Goal: Transaction & Acquisition: Download file/media

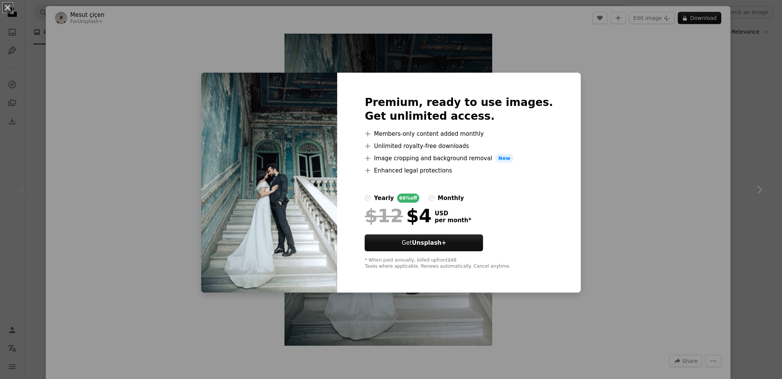
scroll to position [76, 0]
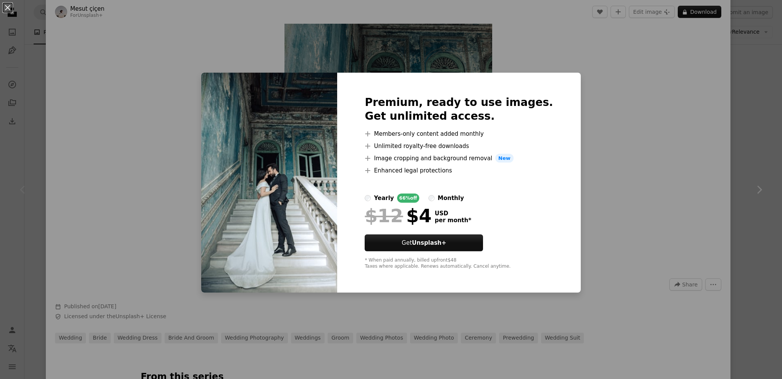
click at [602, 115] on div "An X shape Premium, ready to use images. Get unlimited access. A plus sign Memb…" at bounding box center [391, 189] width 782 height 379
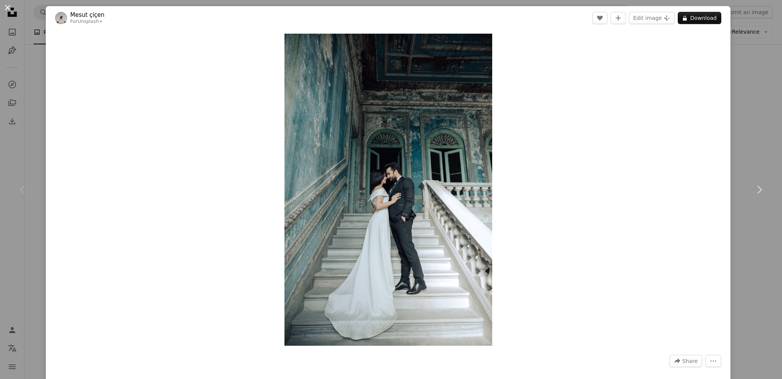
click at [5, 6] on button "An X shape" at bounding box center [7, 7] width 9 height 9
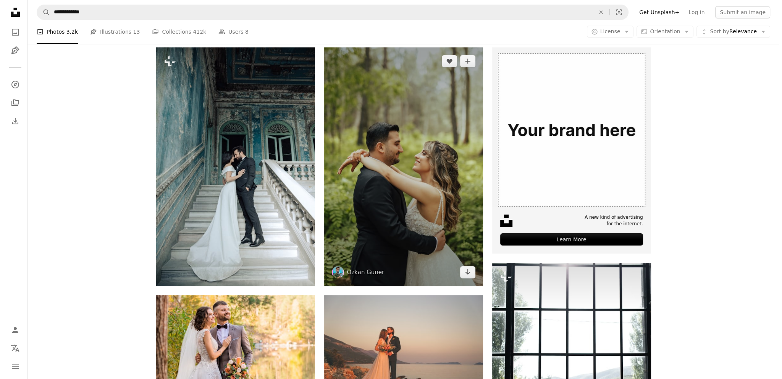
scroll to position [314, 0]
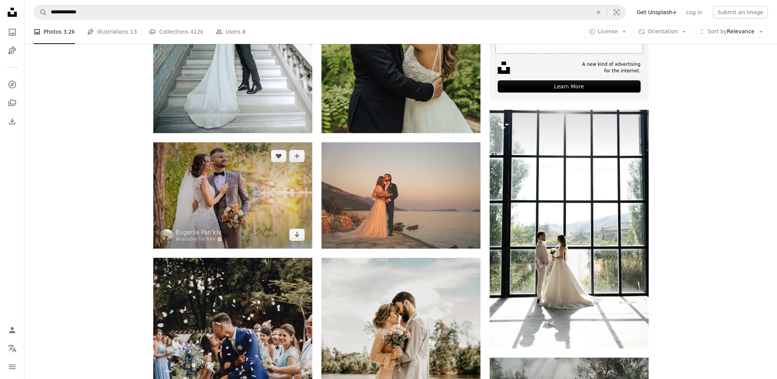
click at [225, 185] on img at bounding box center [232, 195] width 159 height 106
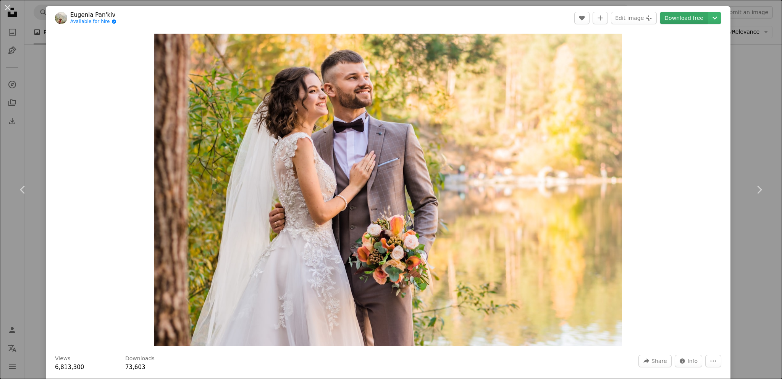
click at [695, 16] on link "Download free" at bounding box center [684, 18] width 48 height 12
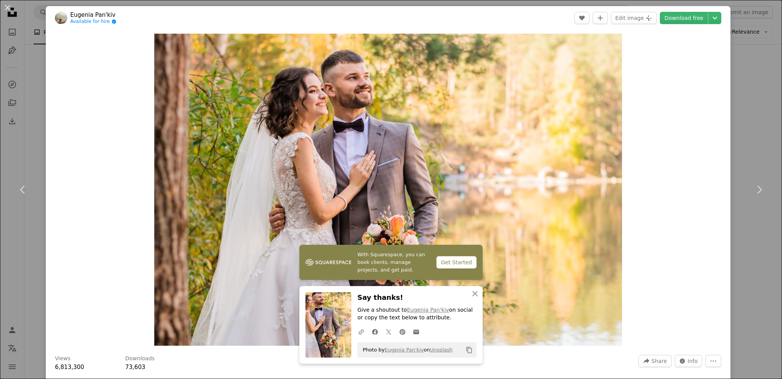
click at [687, 51] on div "Zoom in" at bounding box center [388, 189] width 685 height 319
click at [709, 15] on icon "Chevron down" at bounding box center [715, 17] width 12 height 9
click at [671, 83] on span "Original Size" at bounding box center [663, 84] width 34 height 6
click at [6, 5] on button "An X shape" at bounding box center [7, 7] width 9 height 9
